Goal: Check status: Check status

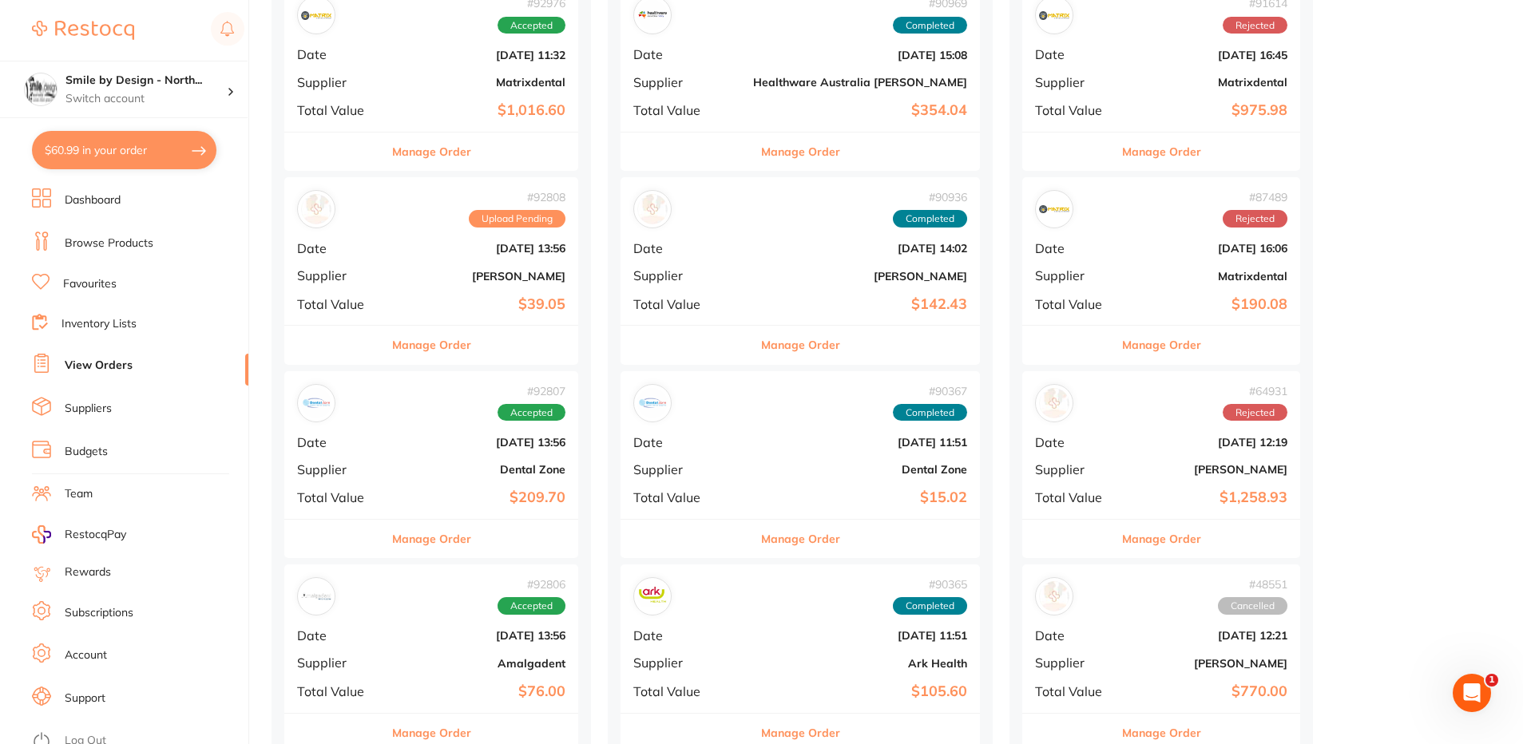
drag, startPoint x: 433, startPoint y: 562, endPoint x: 430, endPoint y: 546, distance: 17.1
click at [430, 548] on button "Manage Order" at bounding box center [431, 539] width 79 height 38
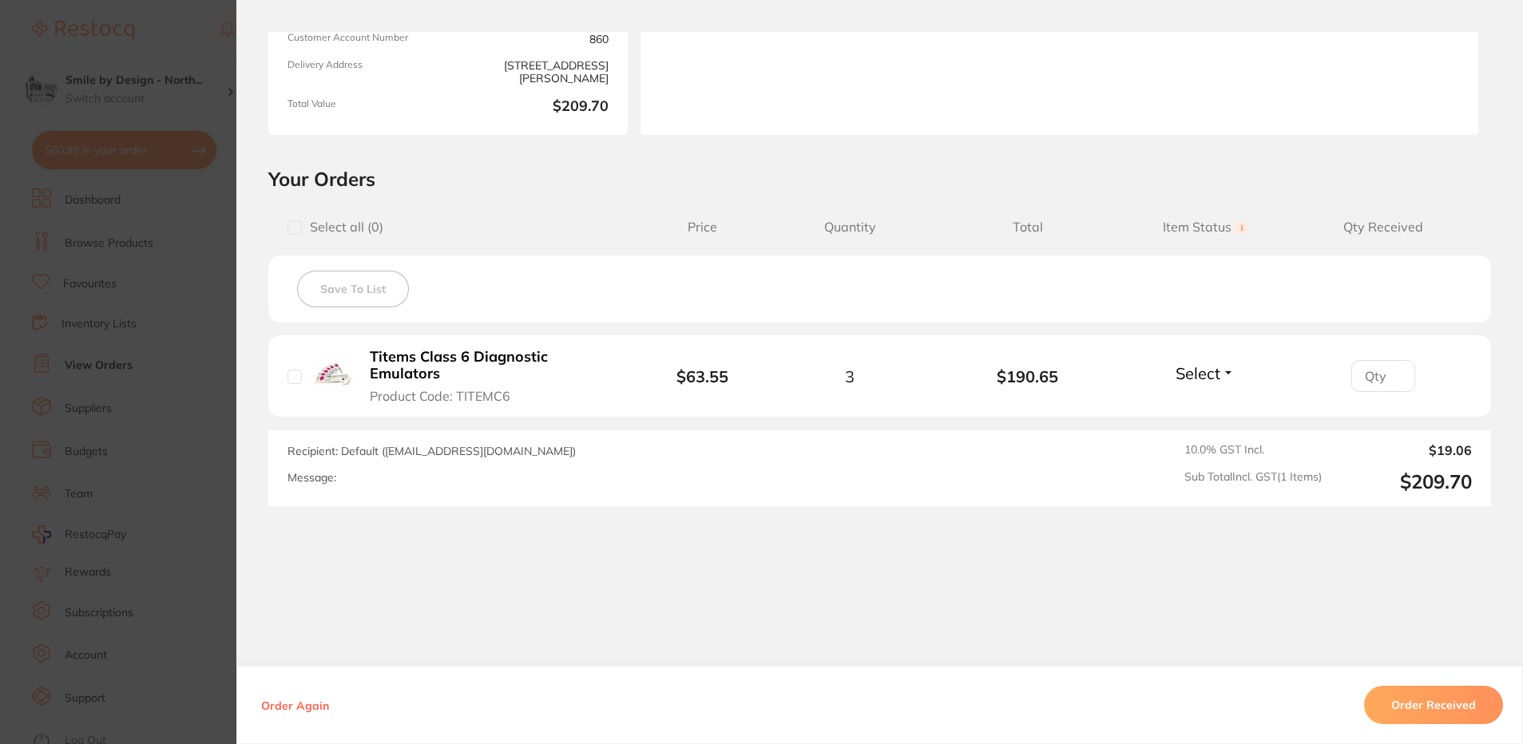
click at [205, 452] on section "Order ID: Restocq- 92807 Order Information Accepted Order Order Date [DATE] 13:…" at bounding box center [761, 372] width 1523 height 744
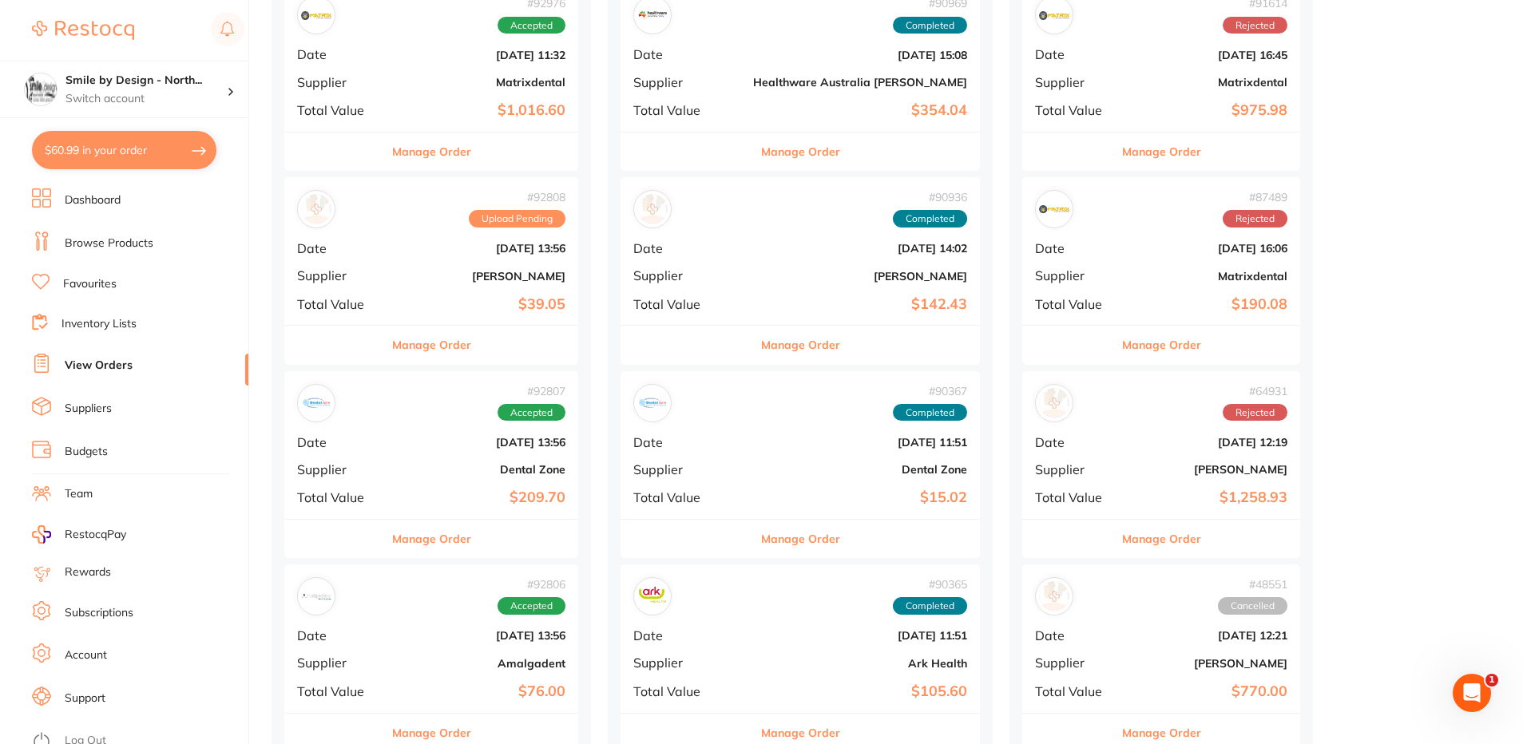
click at [458, 534] on button "Manage Order" at bounding box center [431, 539] width 79 height 38
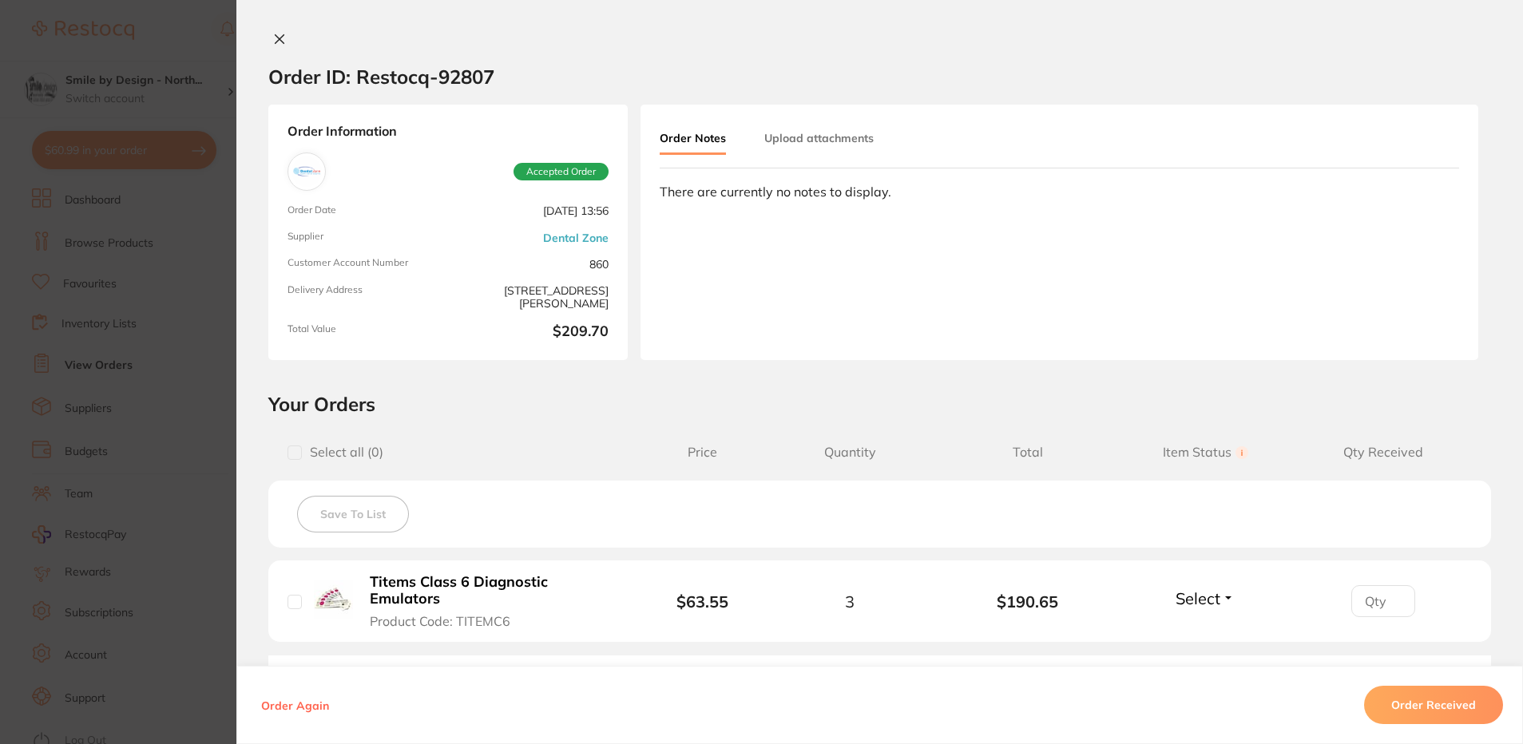
click at [199, 210] on section "Order ID: Restocq- 92807 Order Information Accepted Order Order Date [DATE] 13:…" at bounding box center [761, 372] width 1523 height 744
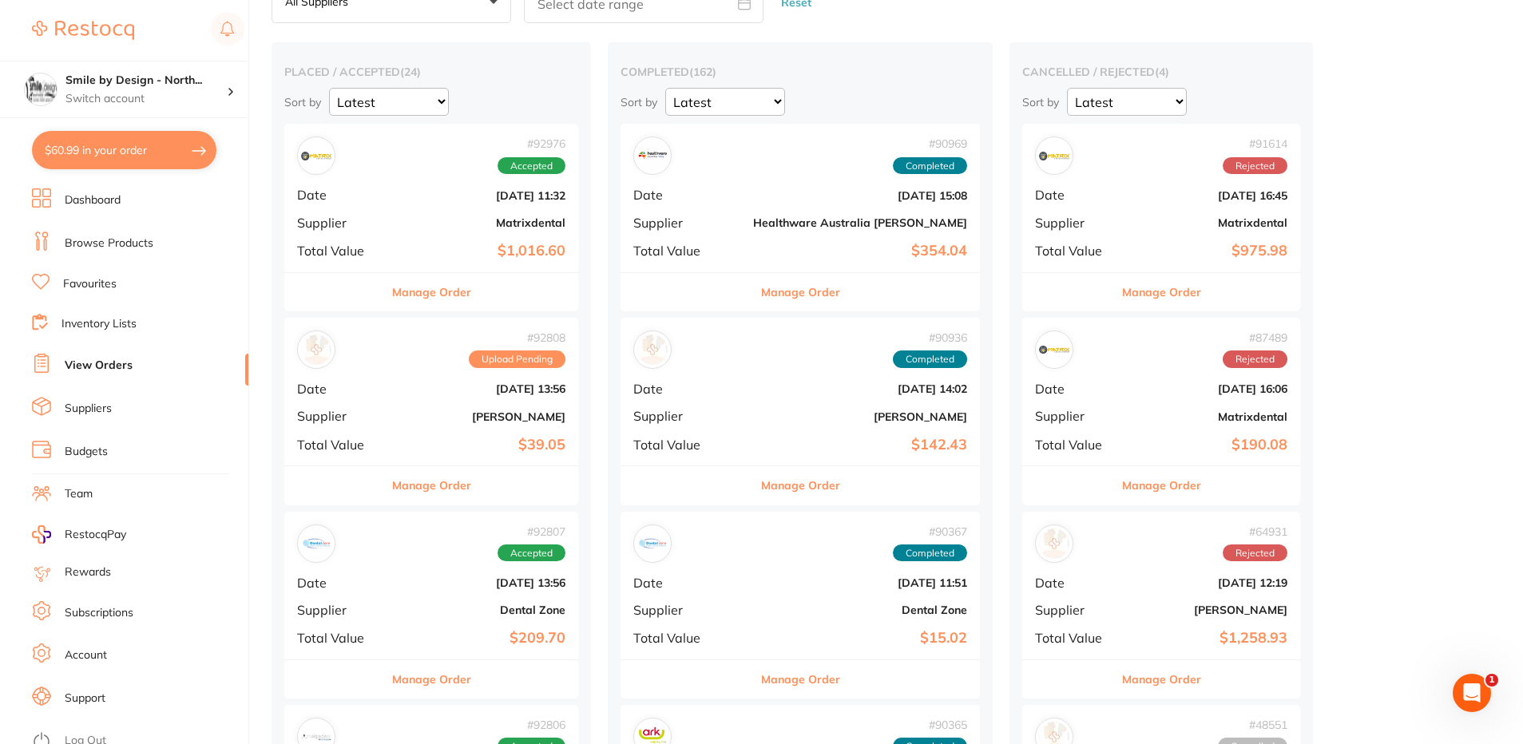
scroll to position [80, 0]
